Goal: Information Seeking & Learning: Check status

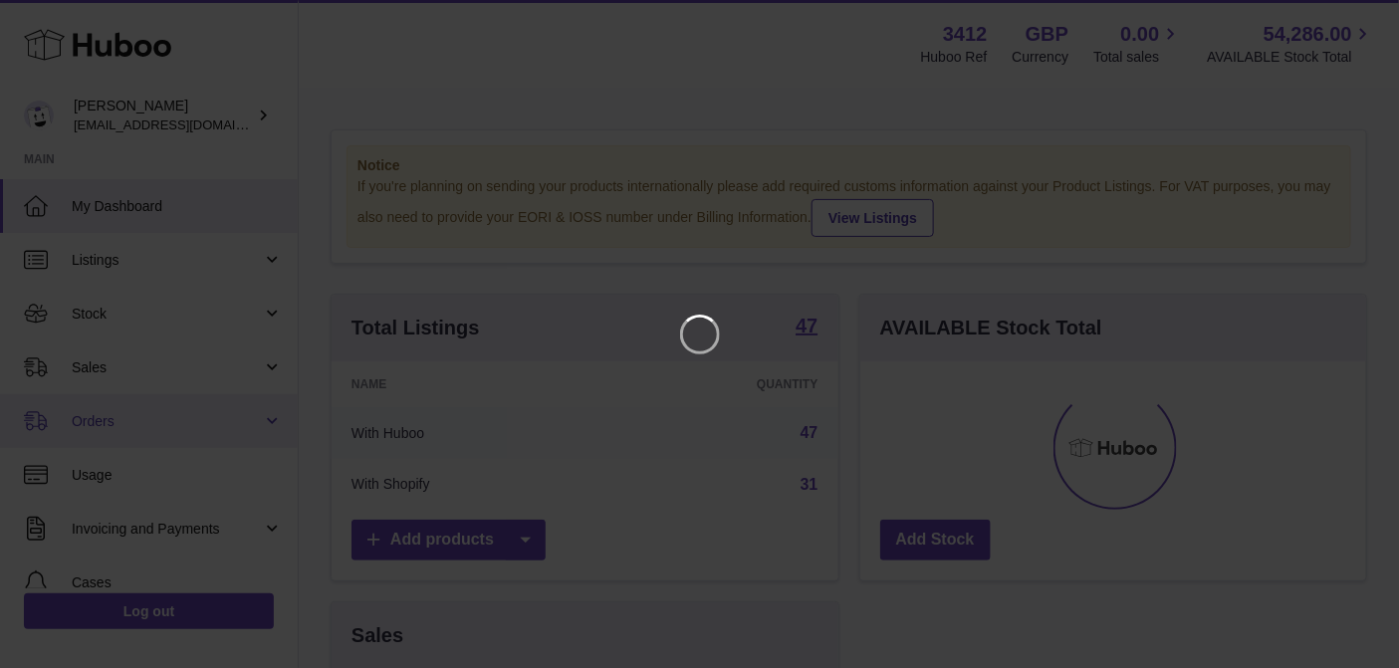
scroll to position [310, 516]
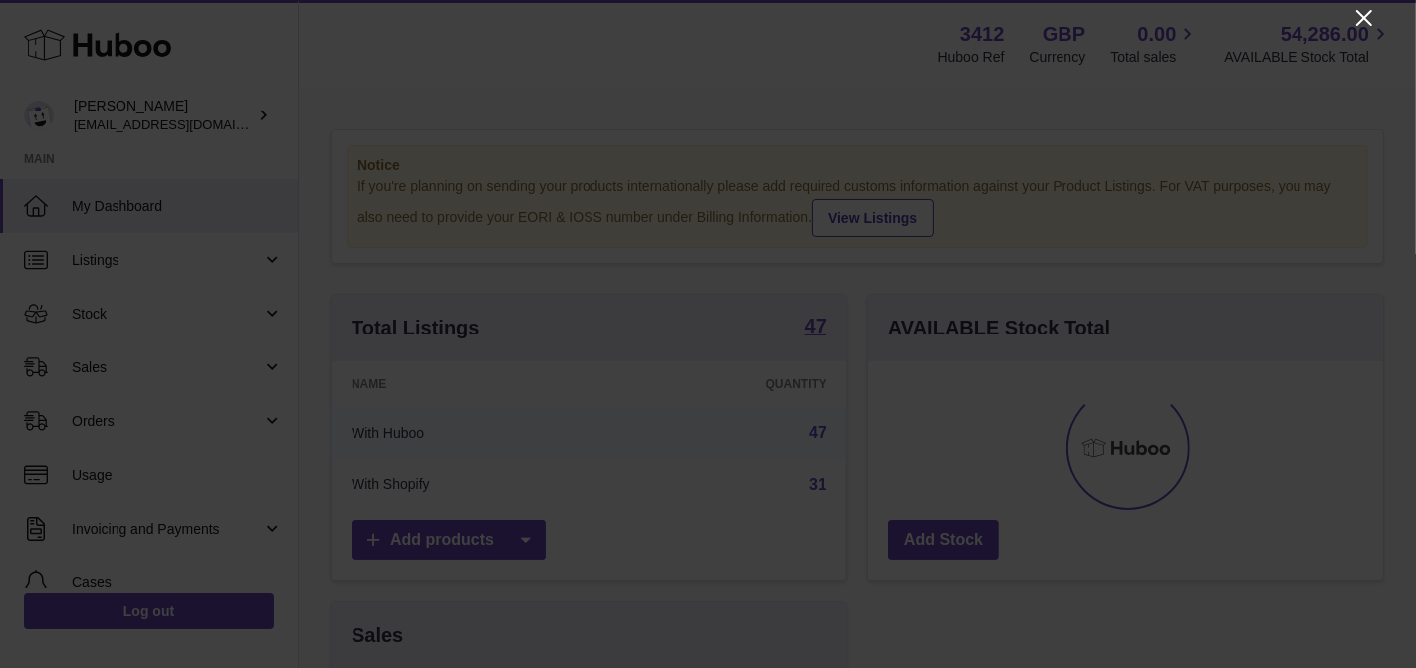
click at [1358, 25] on icon "Close" at bounding box center [1364, 18] width 24 height 24
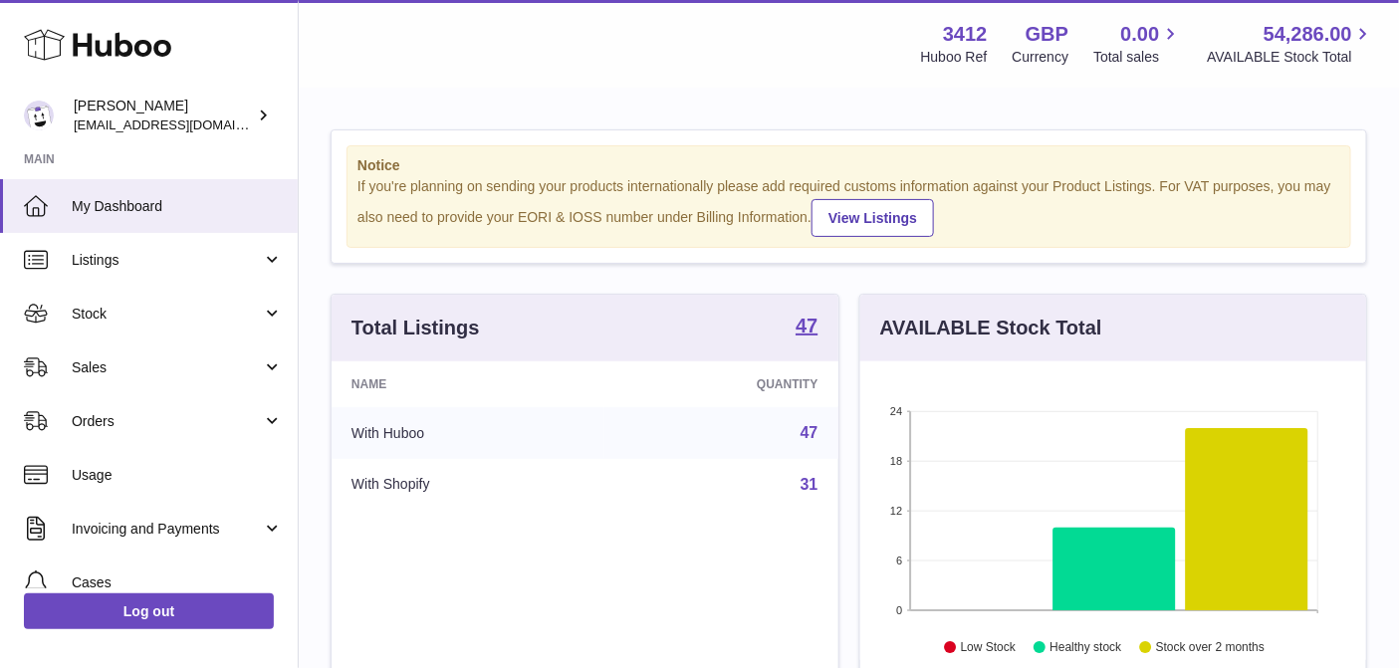
scroll to position [995203, 995007]
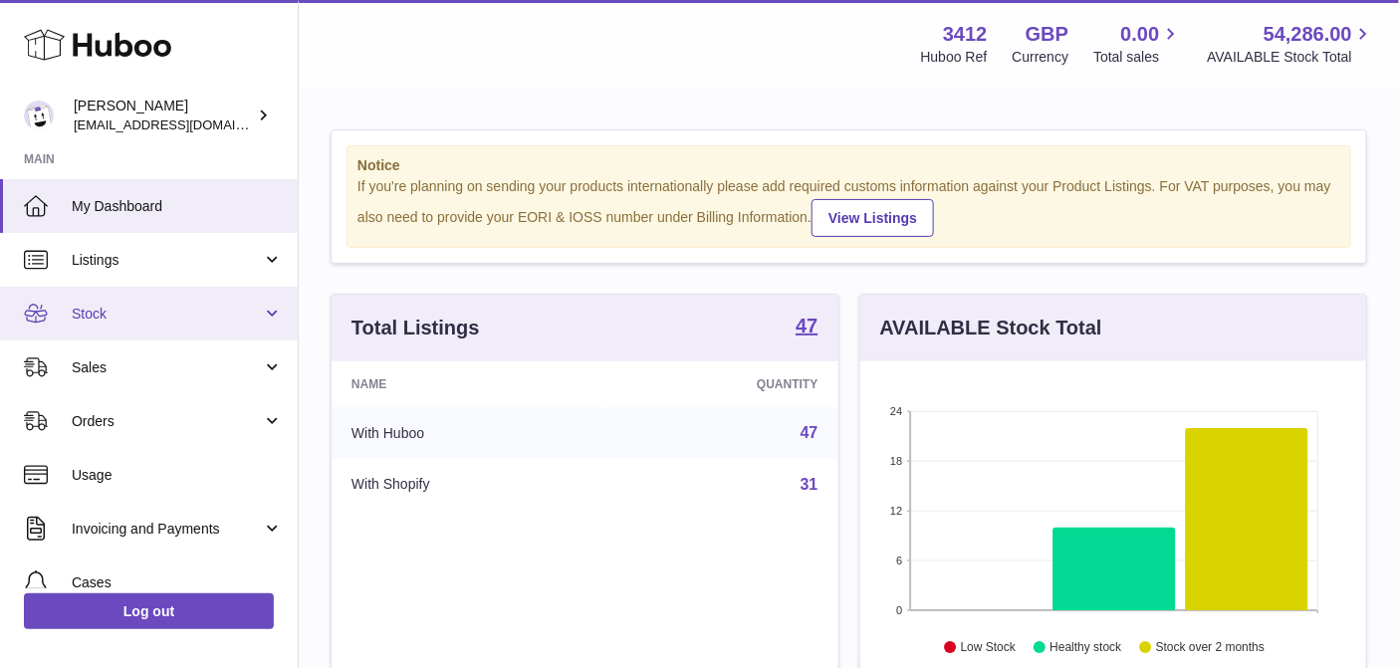
click at [174, 333] on link "Stock" at bounding box center [149, 314] width 298 height 54
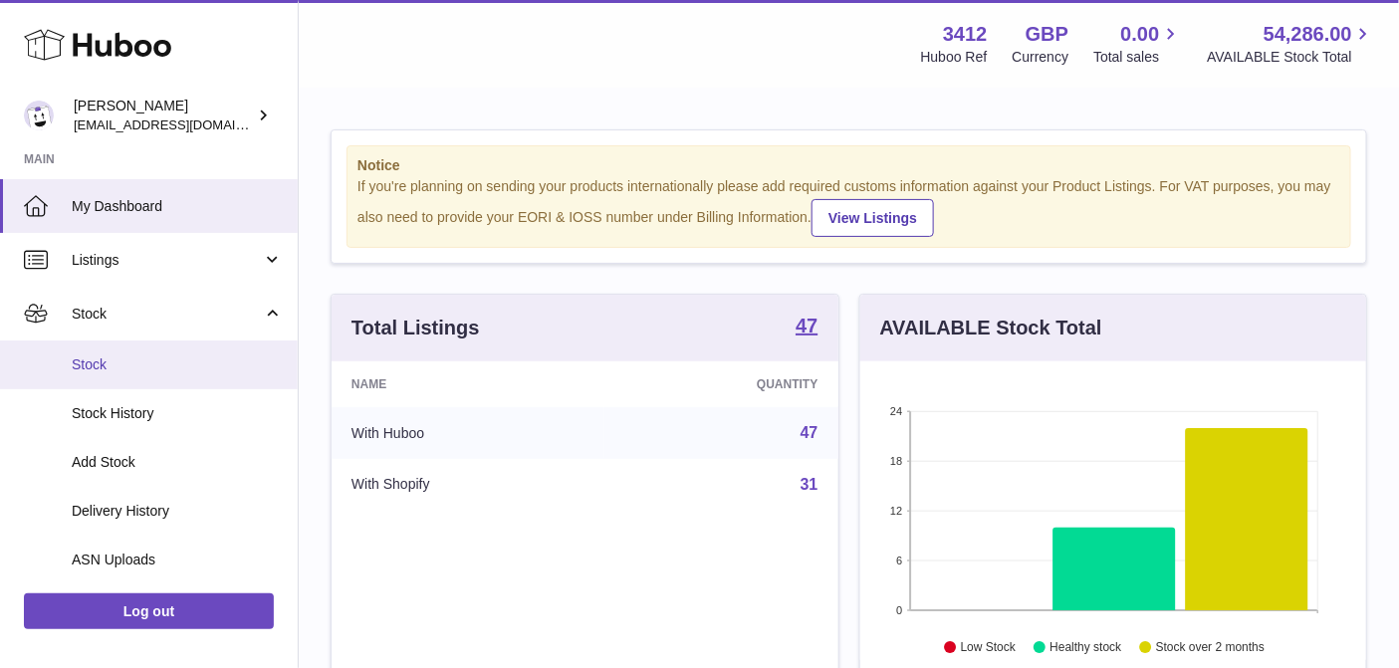
click at [168, 368] on span "Stock" at bounding box center [177, 364] width 211 height 19
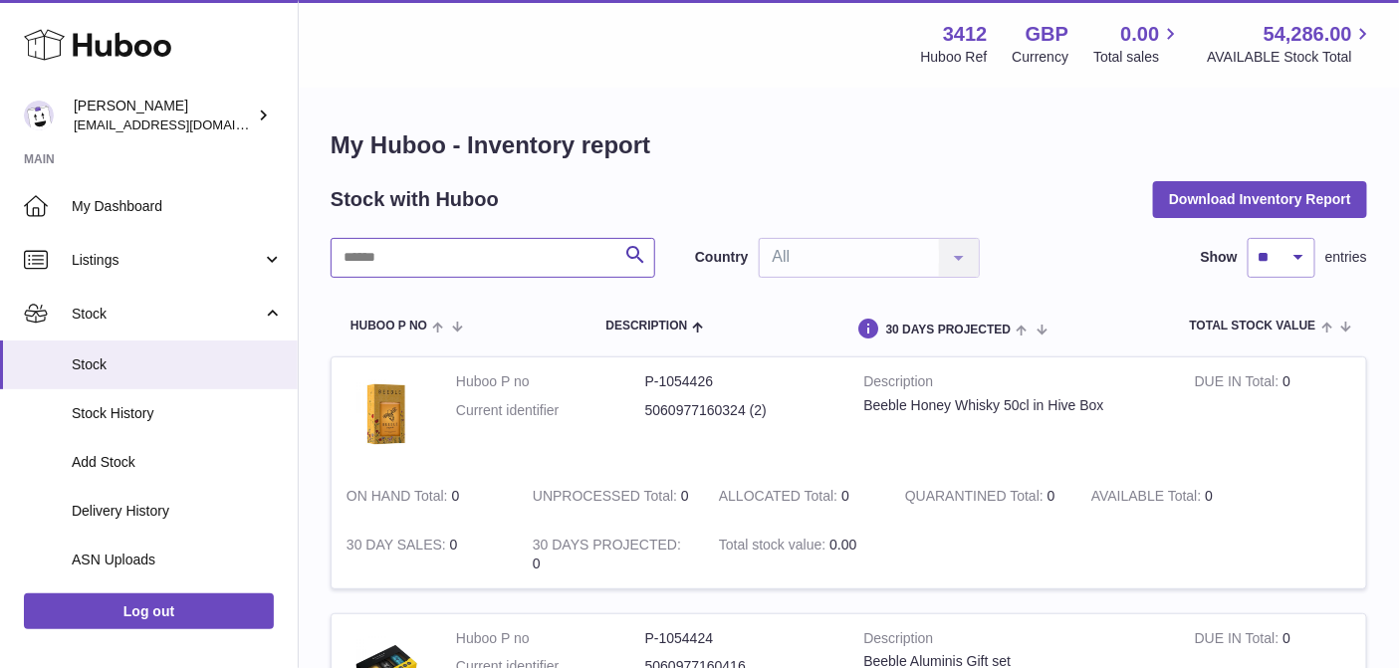
click at [482, 250] on input "text" at bounding box center [493, 258] width 325 height 40
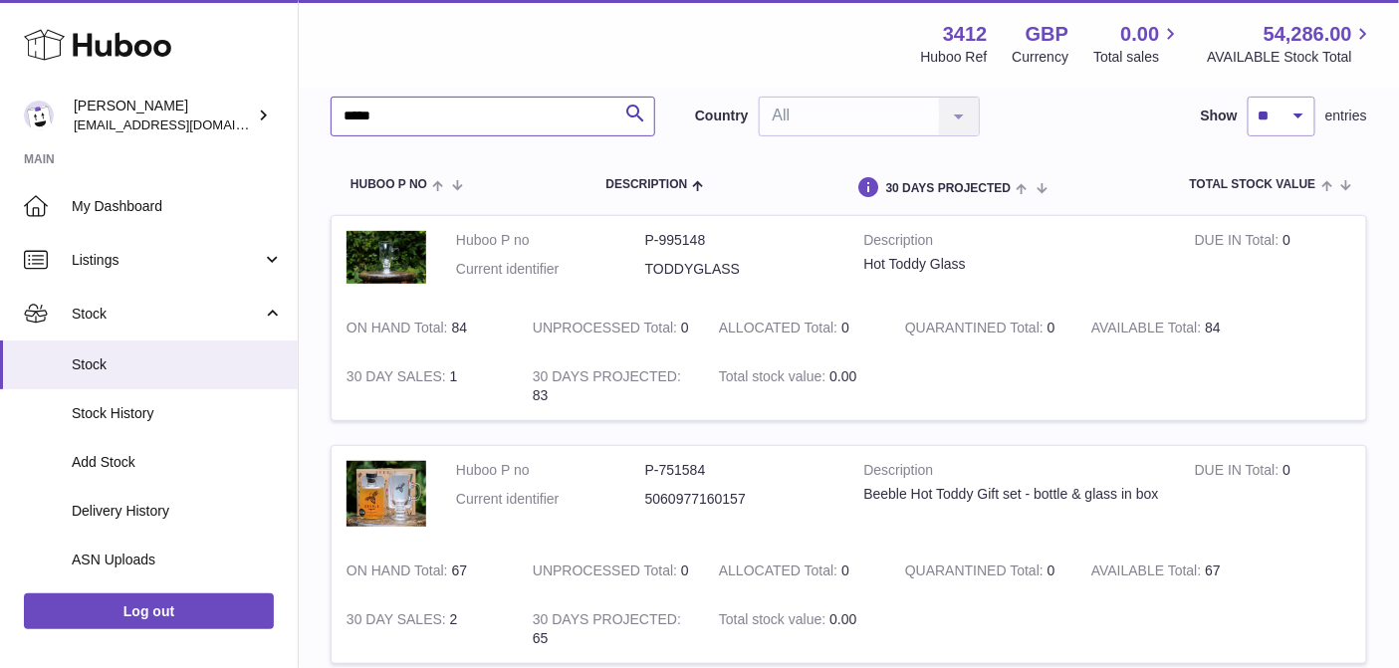
scroll to position [177, 0]
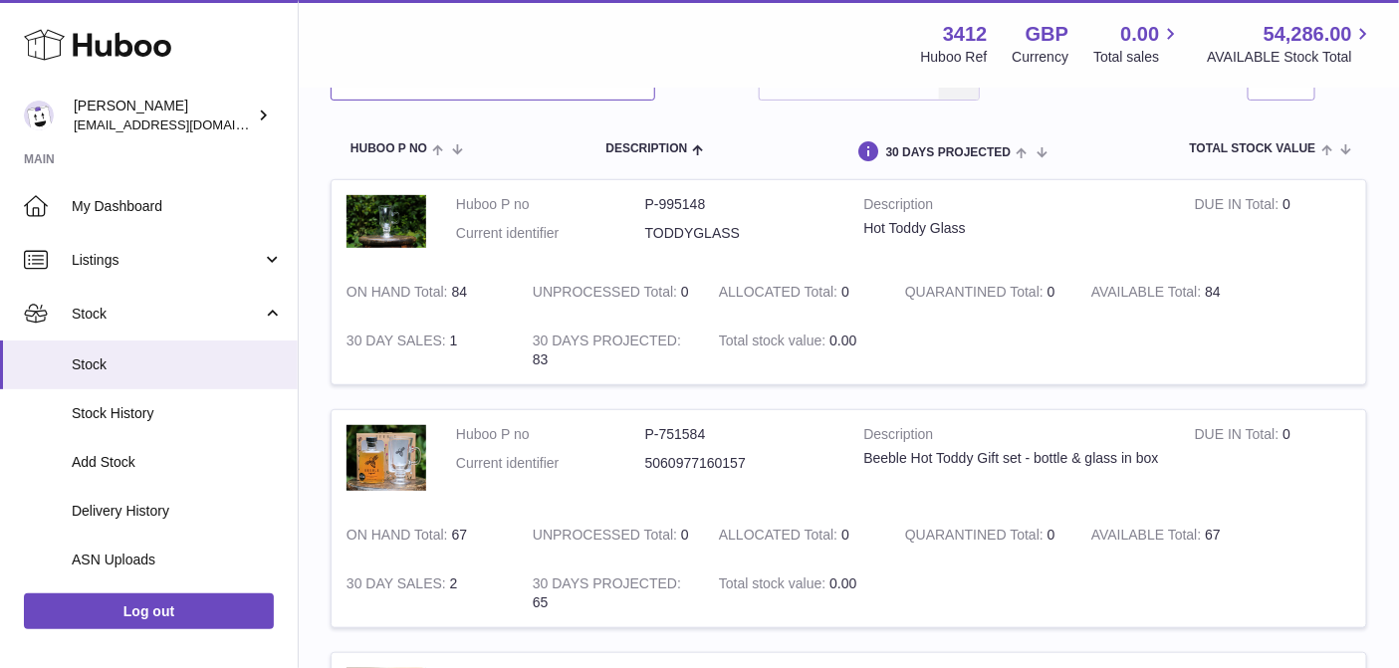
type input "*****"
drag, startPoint x: 1205, startPoint y: 534, endPoint x: 1233, endPoint y: 536, distance: 28.9
click at [1233, 536] on td "AVAILABLE Total 67" at bounding box center [1169, 535] width 186 height 49
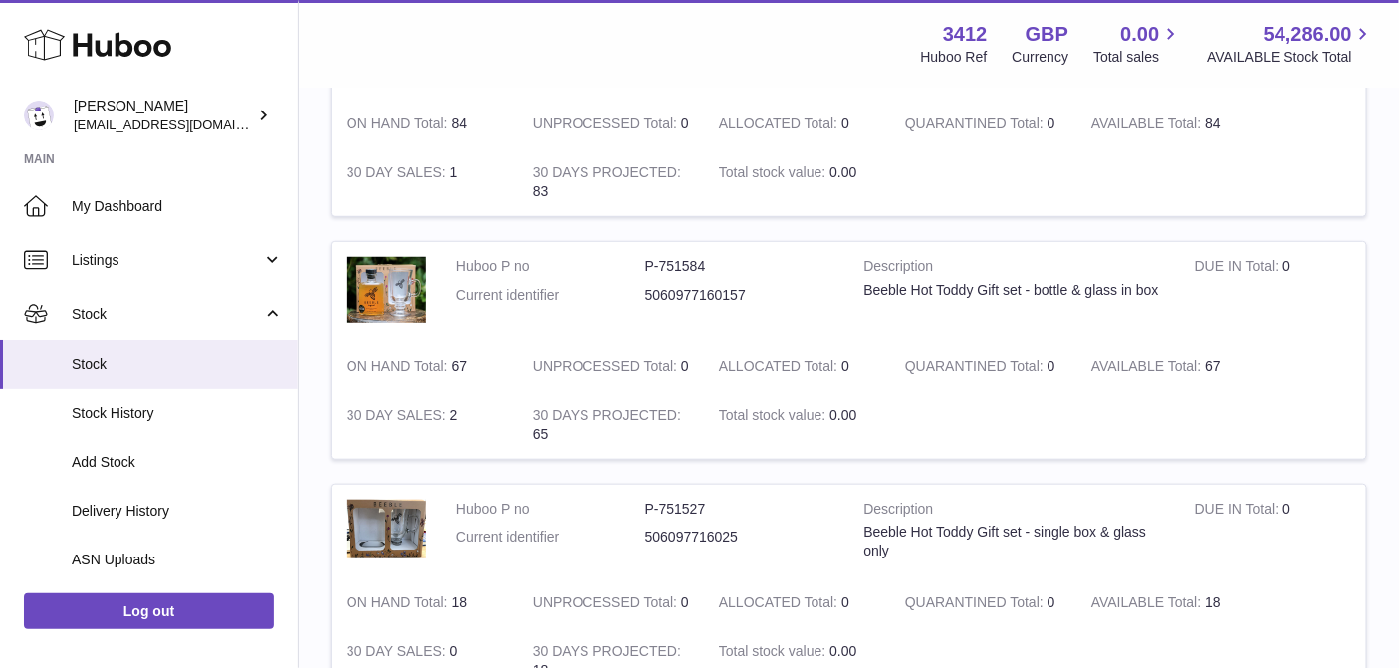
scroll to position [375, 0]
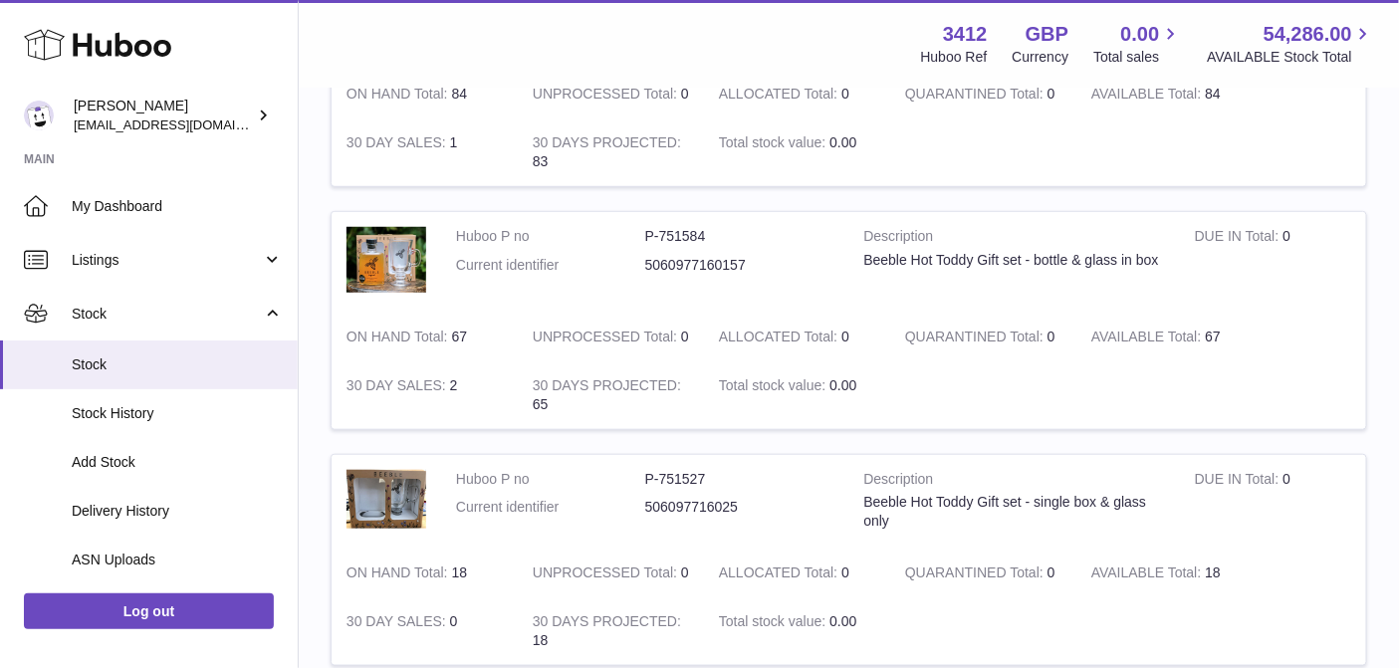
click at [1212, 340] on td "AVAILABLE Total 67" at bounding box center [1169, 337] width 186 height 49
drag, startPoint x: 1208, startPoint y: 336, endPoint x: 1220, endPoint y: 342, distance: 13.4
click at [1220, 342] on td "AVAILABLE Total 67" at bounding box center [1169, 337] width 186 height 49
